Goal: Learn about a topic

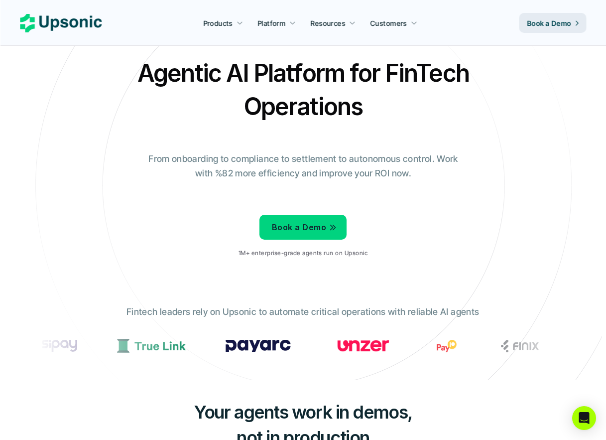
scroll to position [24, 0]
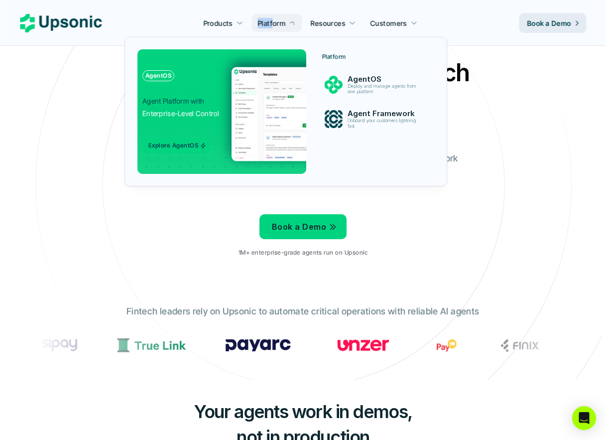
click at [274, 18] on p "Platform" at bounding box center [271, 23] width 28 height 10
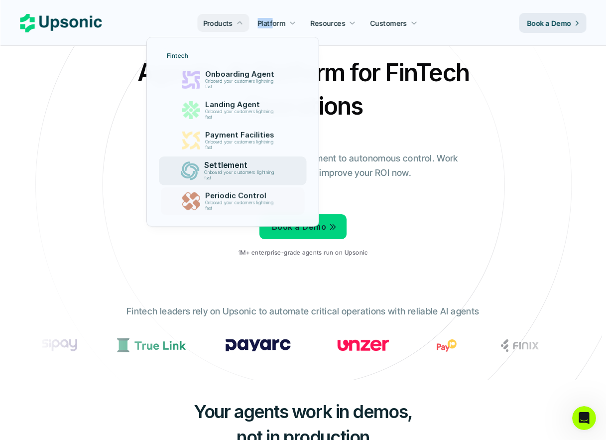
click at [89, 247] on div "Agentic AI Platform for FinTech Operations From onboarding to compliance to set…" at bounding box center [303, 160] width 583 height 209
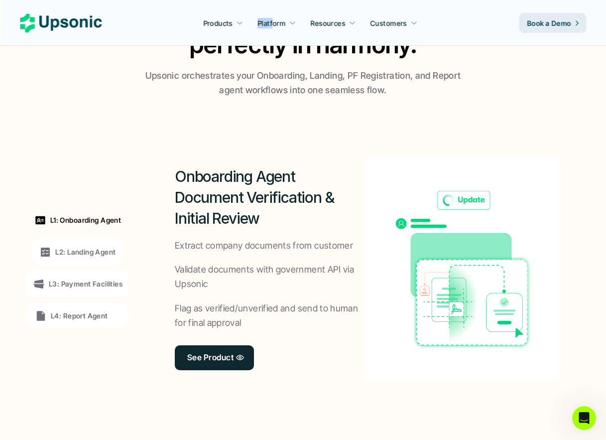
scroll to position [692, 0]
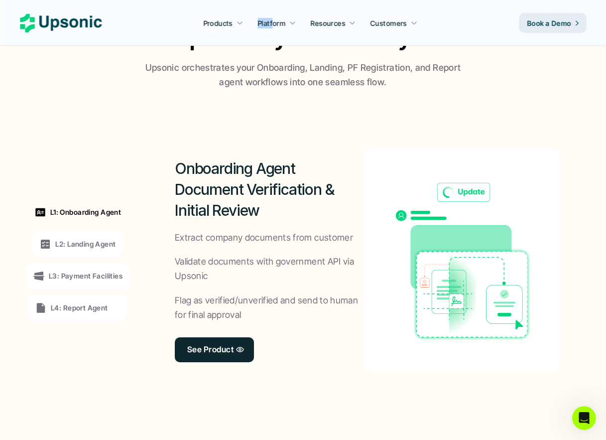
click at [109, 238] on p "L2: Landing Agent" at bounding box center [85, 243] width 60 height 10
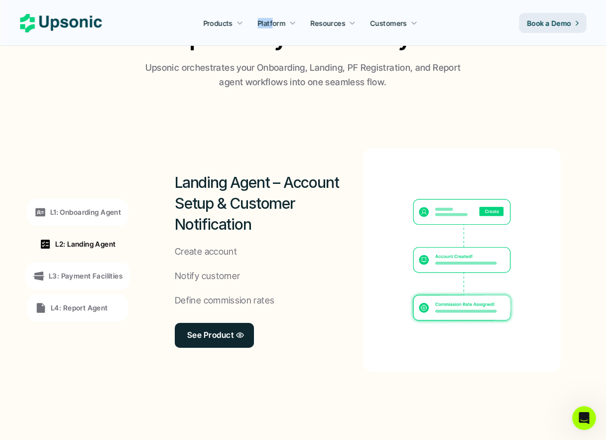
click at [108, 274] on p "L3: Payment Facilities" at bounding box center [86, 275] width 74 height 10
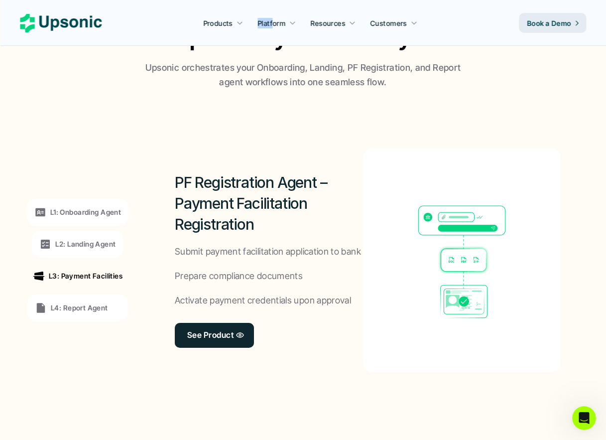
click at [110, 308] on div "L4: Report Agent" at bounding box center [78, 308] width 86 height 12
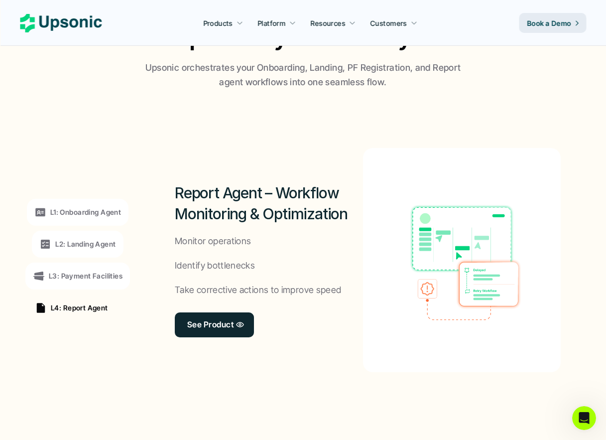
scroll to position [692, 0]
